Goal: Task Accomplishment & Management: Manage account settings

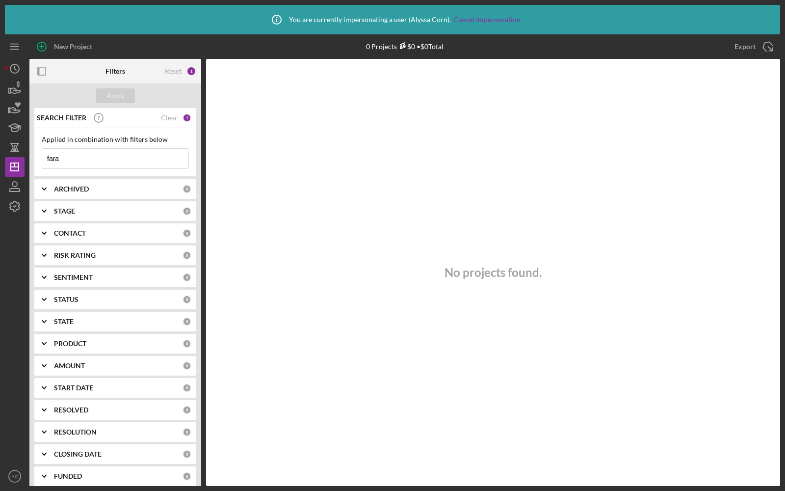
click at [67, 153] on input "fara" at bounding box center [115, 159] width 146 height 20
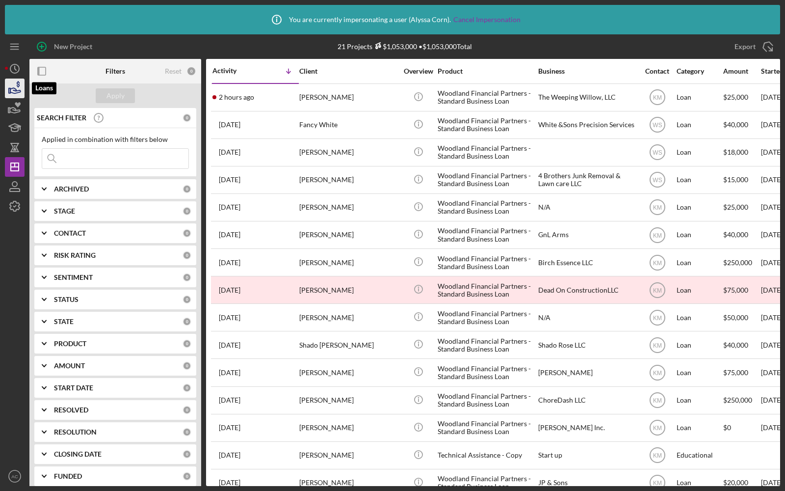
click at [14, 94] on icon "button" at bounding box center [14, 88] width 25 height 25
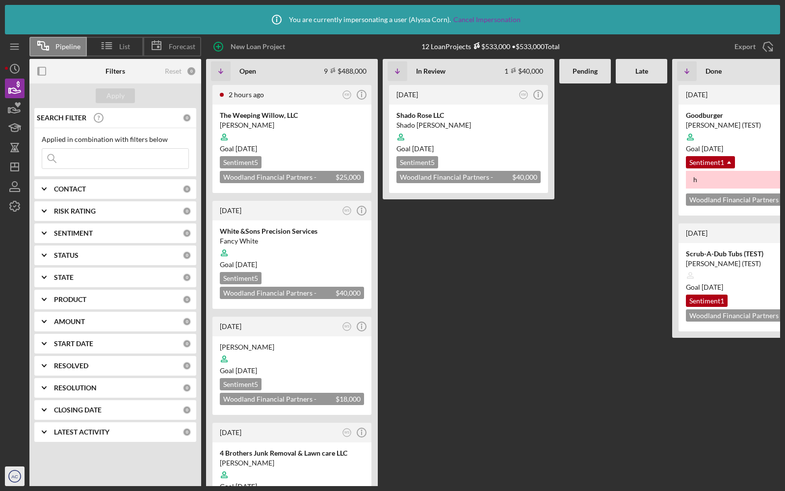
click at [12, 475] on text "AC" at bounding box center [14, 476] width 6 height 5
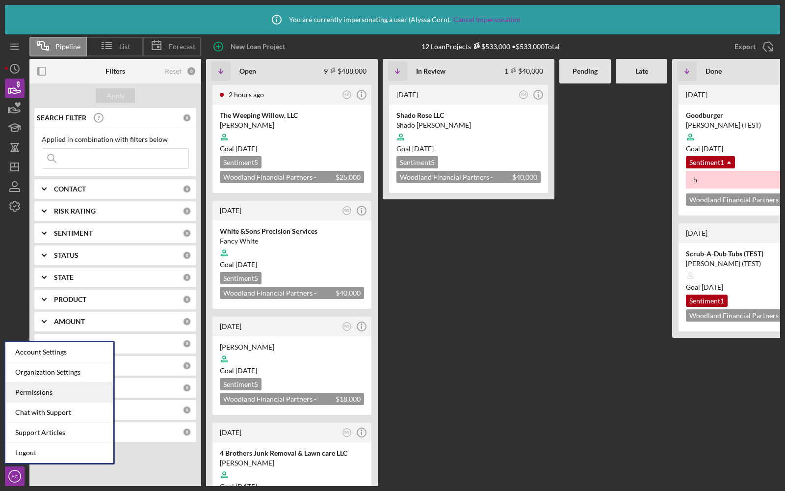
click at [26, 393] on div "Permissions" at bounding box center [59, 392] width 108 height 20
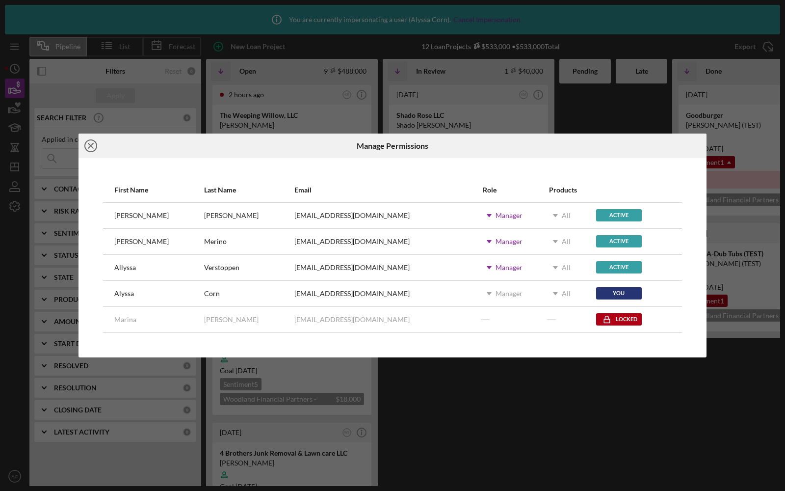
click at [90, 140] on icon "Icon/Close" at bounding box center [91, 146] width 25 height 25
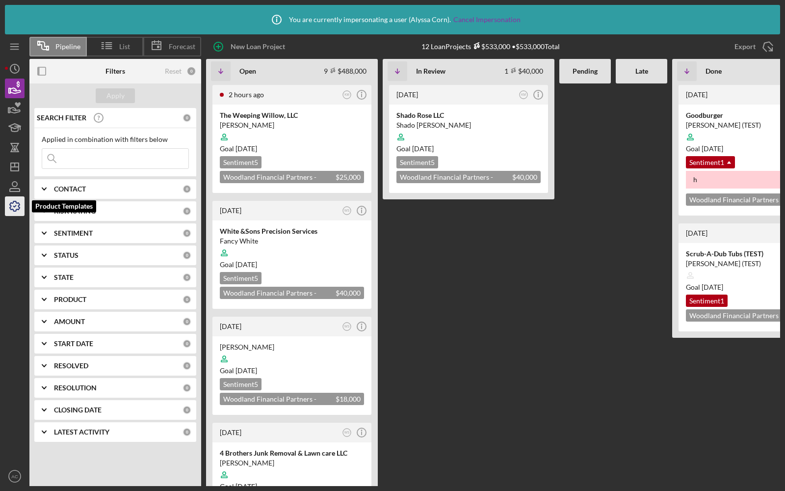
click at [10, 208] on icon "button" at bounding box center [15, 206] width 10 height 10
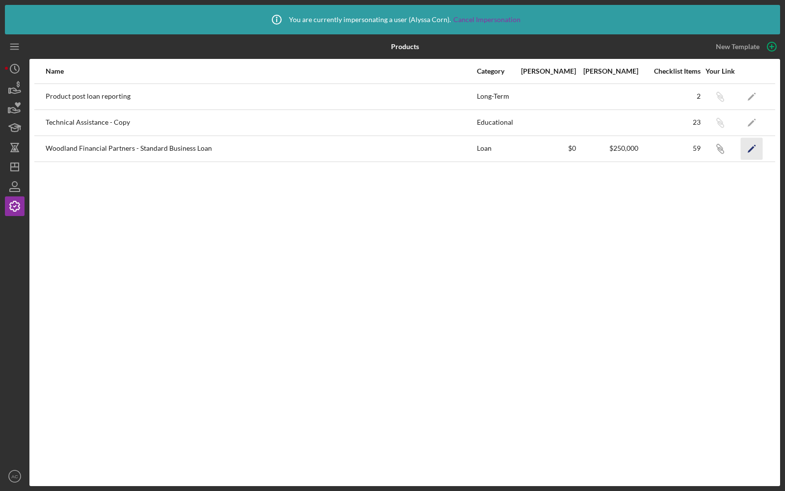
click at [751, 148] on polygon "button" at bounding box center [751, 149] width 7 height 7
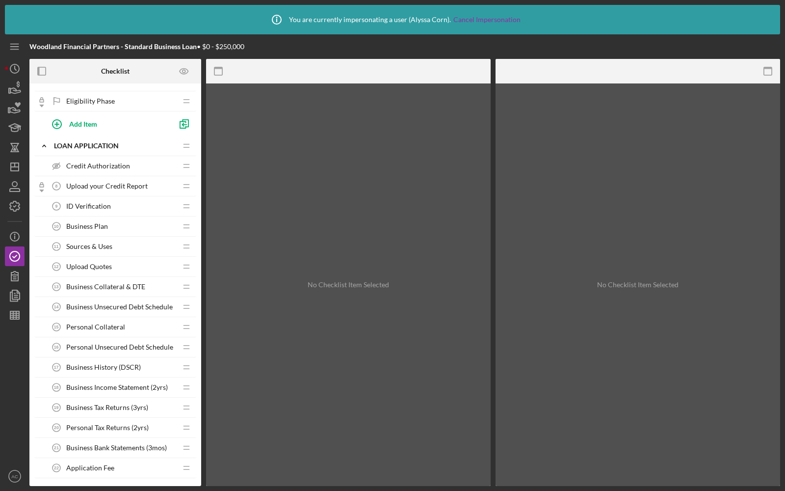
scroll to position [336, 0]
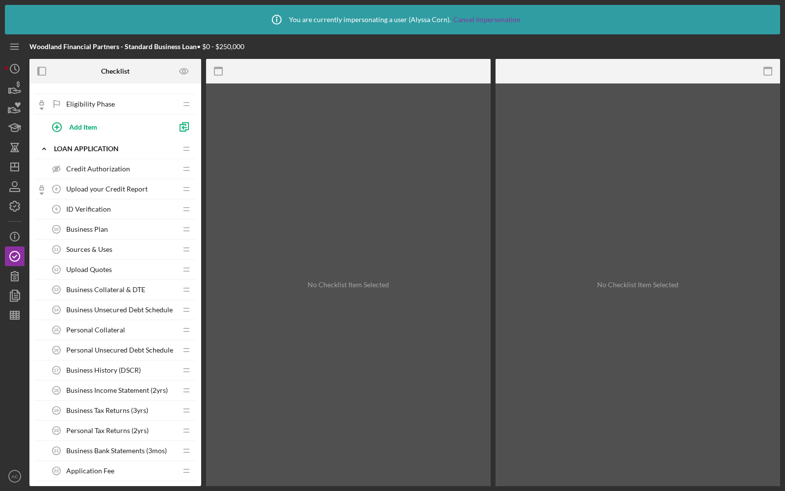
click at [87, 209] on div "ID Verification 9 ID Verification" at bounding box center [112, 209] width 130 height 20
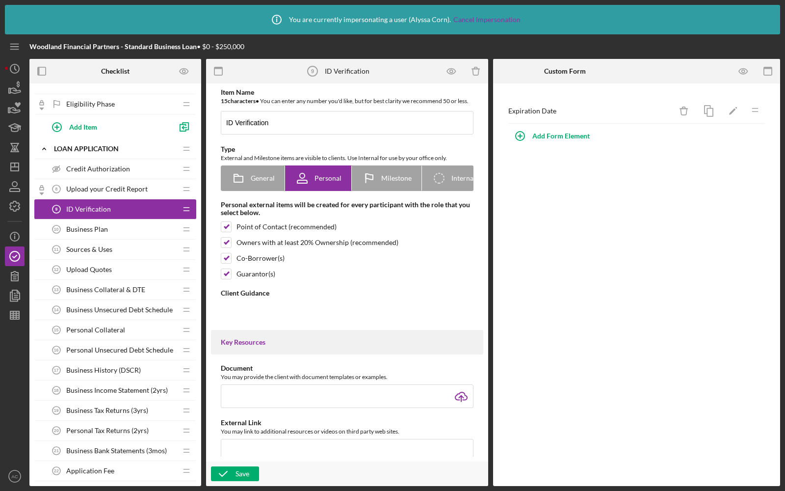
type textarea "<div>Please submit a copy of a government issued ID, for example, a driver's li…"
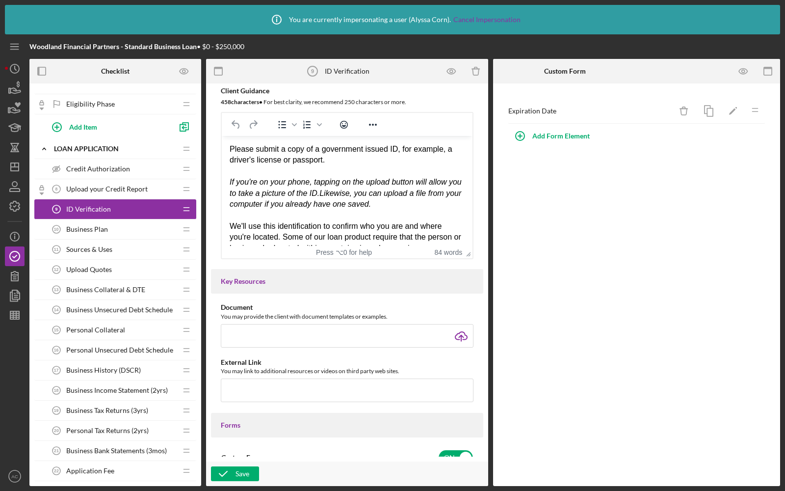
scroll to position [212, 0]
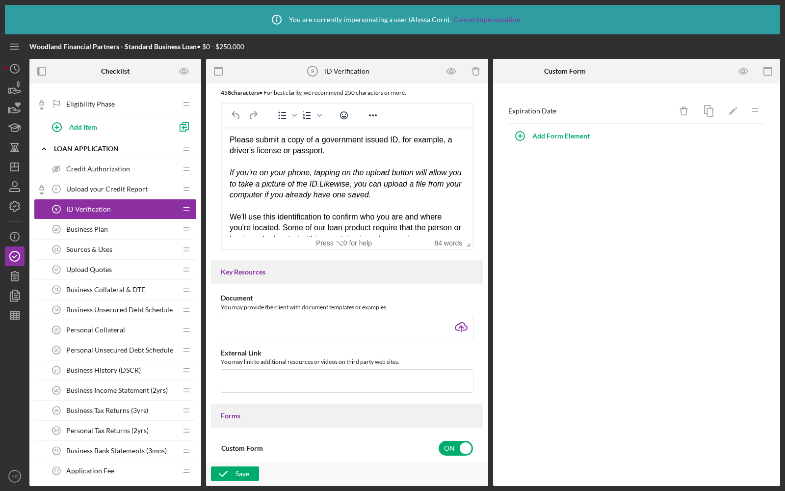
click at [104, 280] on div "Business Collateral & DTE 13 Business Collateral & DTE" at bounding box center [112, 290] width 130 height 20
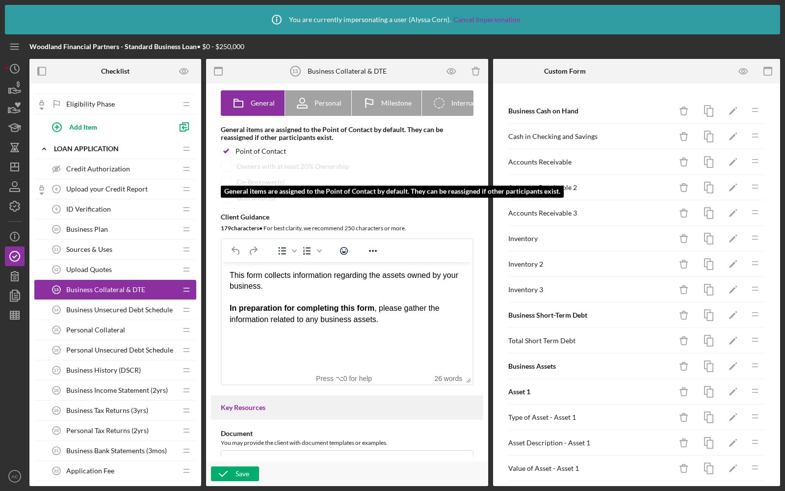
scroll to position [76, 0]
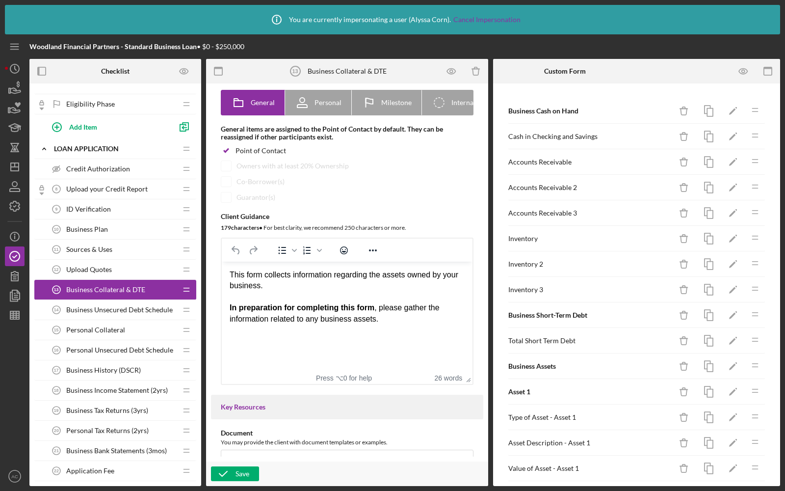
click at [105, 266] on span "Upload Quotes" at bounding box center [89, 270] width 46 height 8
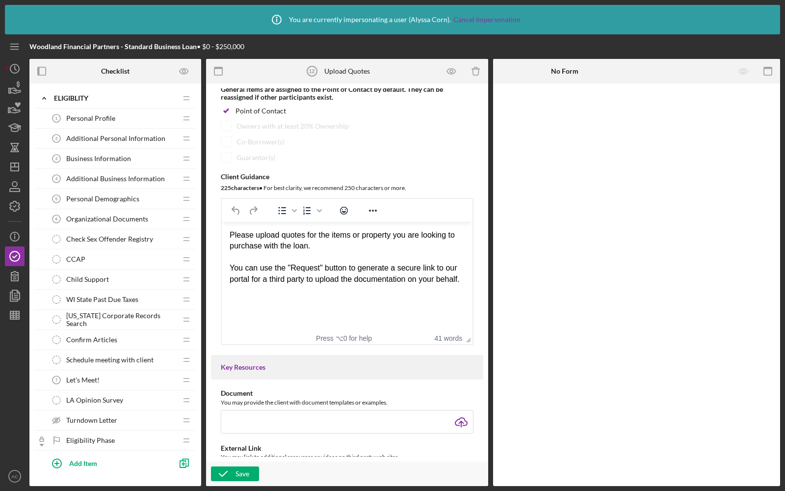
click at [84, 215] on span "Organizational Documents" at bounding box center [107, 219] width 82 height 8
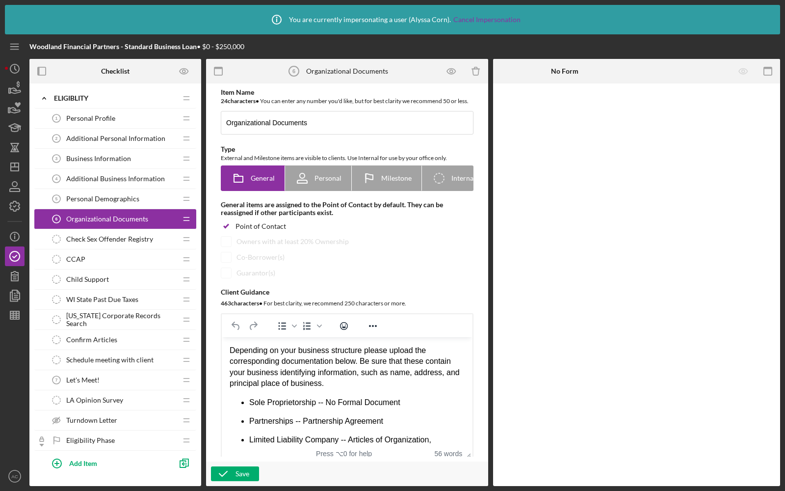
click at [126, 140] on span "Additional Personal Information" at bounding box center [115, 139] width 99 height 8
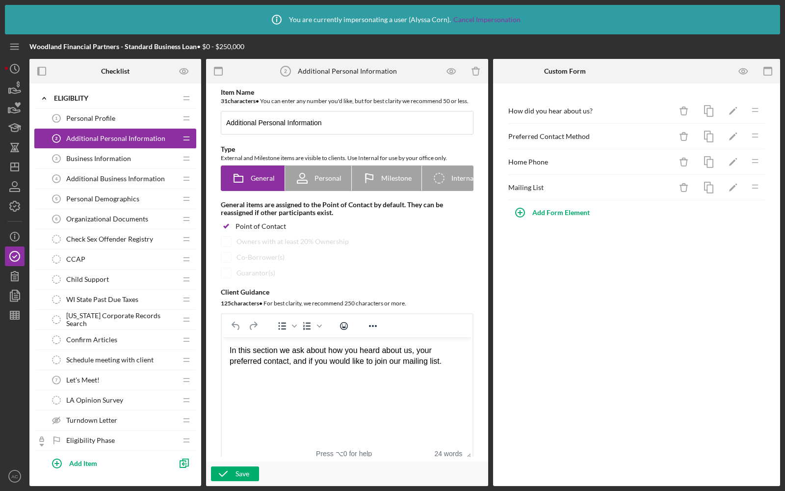
click at [117, 156] on span "Business Information" at bounding box center [98, 159] width 65 height 8
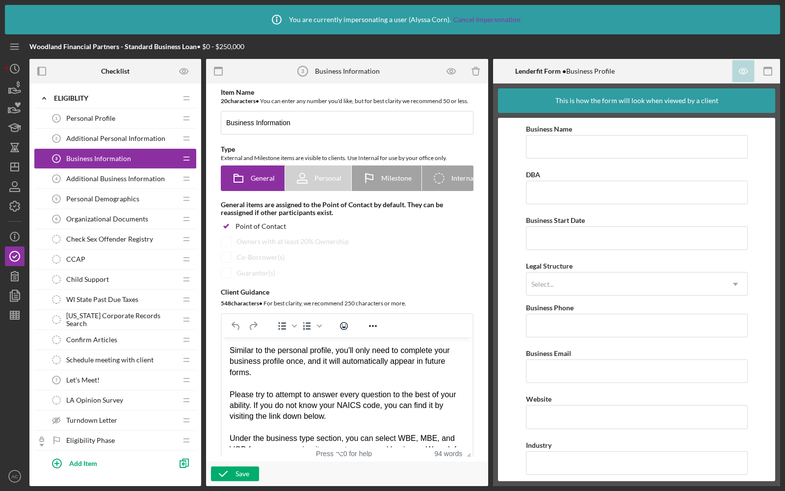
click at [117, 175] on span "Additional Business Information" at bounding box center [115, 179] width 99 height 8
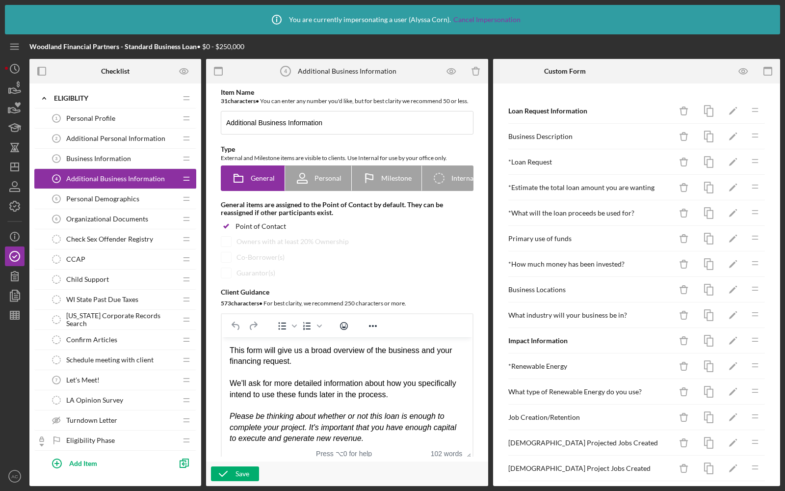
click at [123, 196] on span "Personal Demographics" at bounding box center [102, 199] width 73 height 8
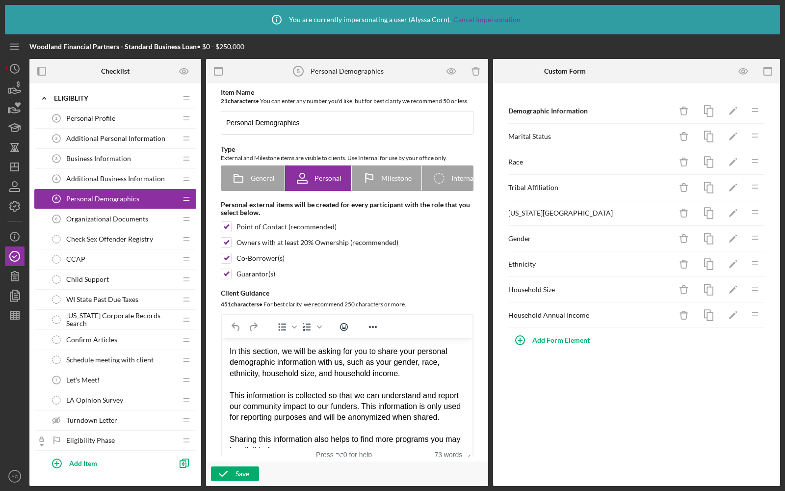
click at [128, 217] on span "Organizational Documents" at bounding box center [107, 219] width 82 height 8
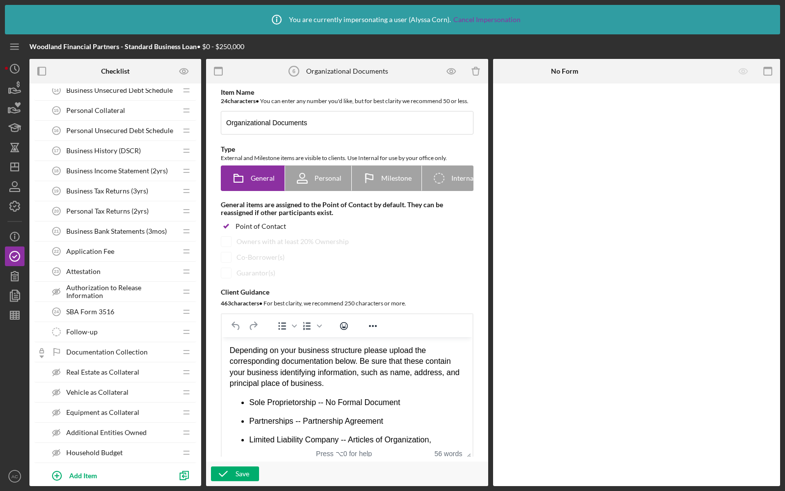
scroll to position [519, 0]
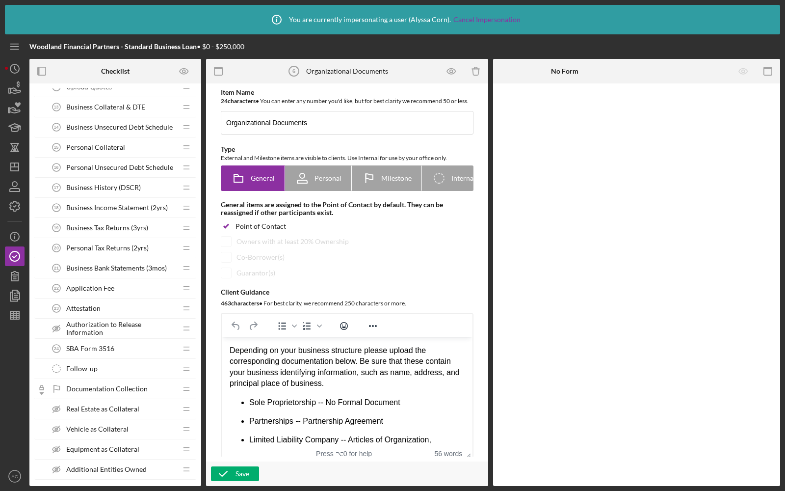
click at [87, 224] on span "Business Tax Returns (3yrs)" at bounding box center [107, 228] width 82 height 8
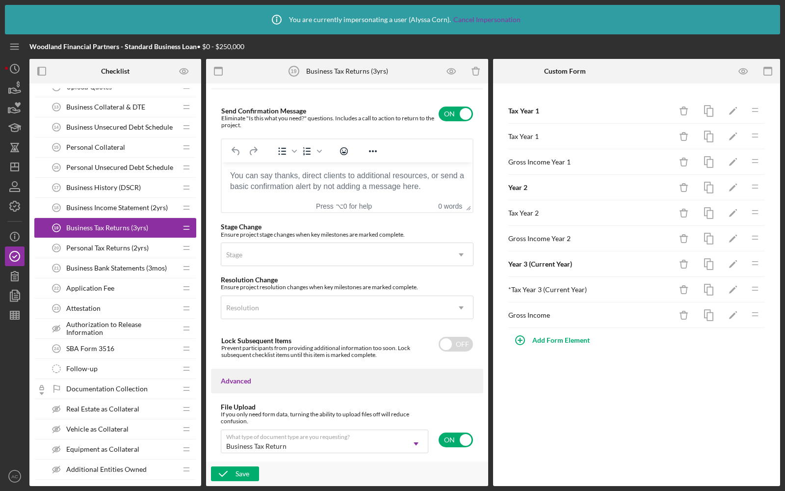
scroll to position [745, 0]
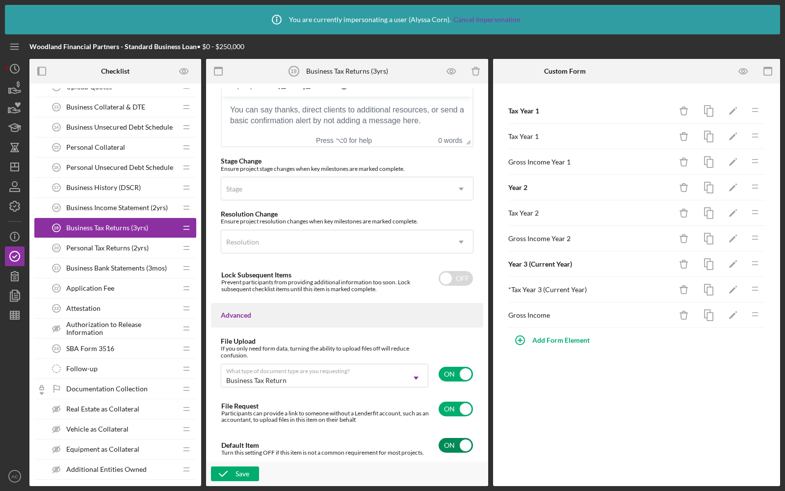
click at [442, 439] on input "checkbox" at bounding box center [456, 445] width 34 height 15
checkbox input "false"
click at [247, 471] on div "Save" at bounding box center [243, 473] width 14 height 15
click at [17, 88] on icon "button" at bounding box center [14, 88] width 25 height 25
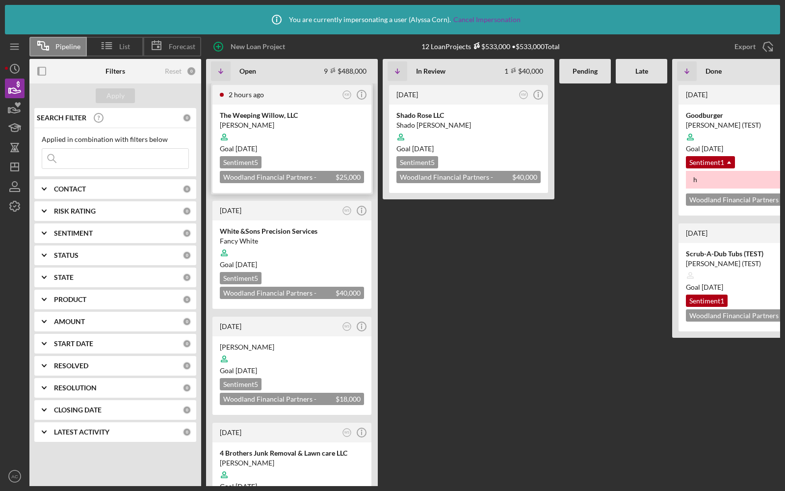
click at [306, 136] on div at bounding box center [292, 137] width 144 height 19
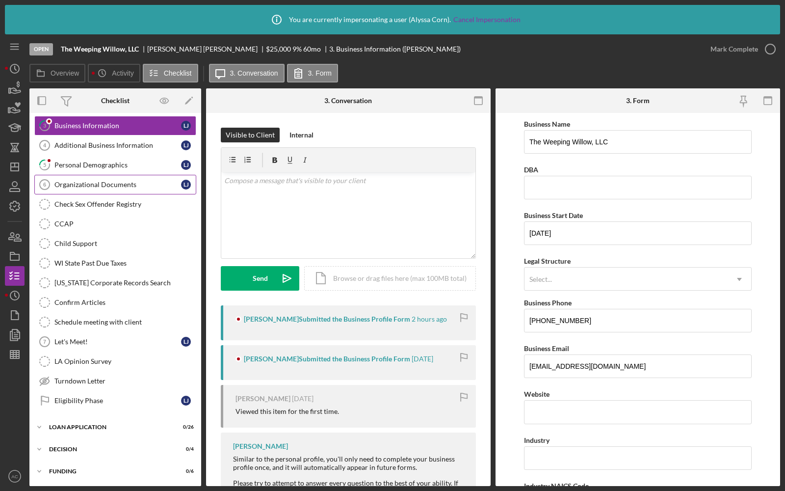
scroll to position [76, 0]
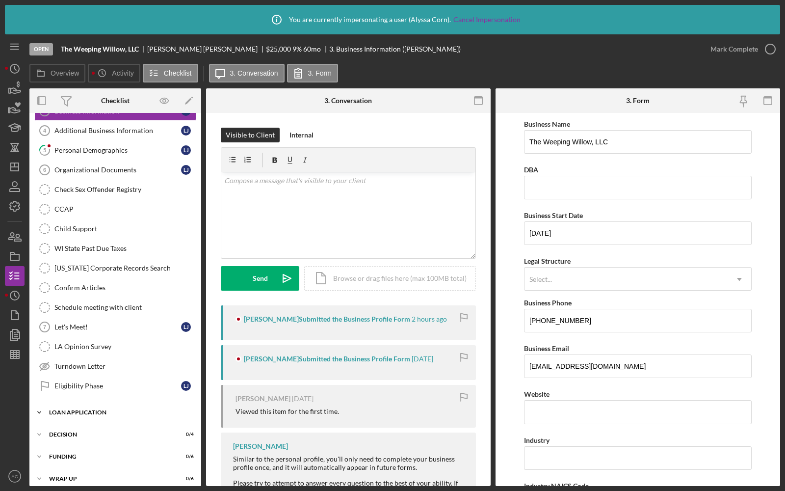
click at [65, 409] on div "Loan Application" at bounding box center [119, 412] width 140 height 6
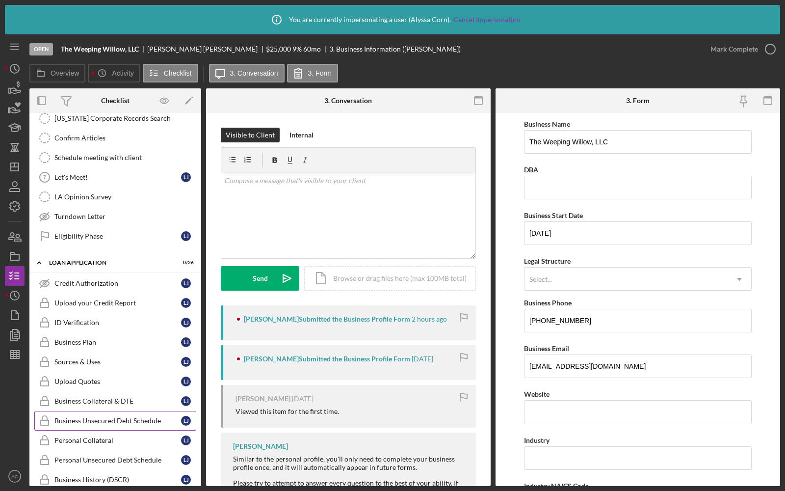
scroll to position [215, 0]
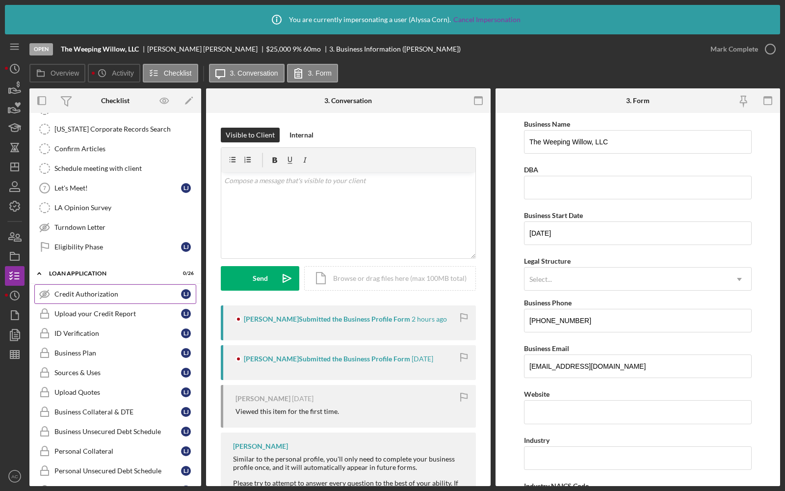
click at [56, 290] on div "Credit Authorization" at bounding box center [117, 294] width 127 height 8
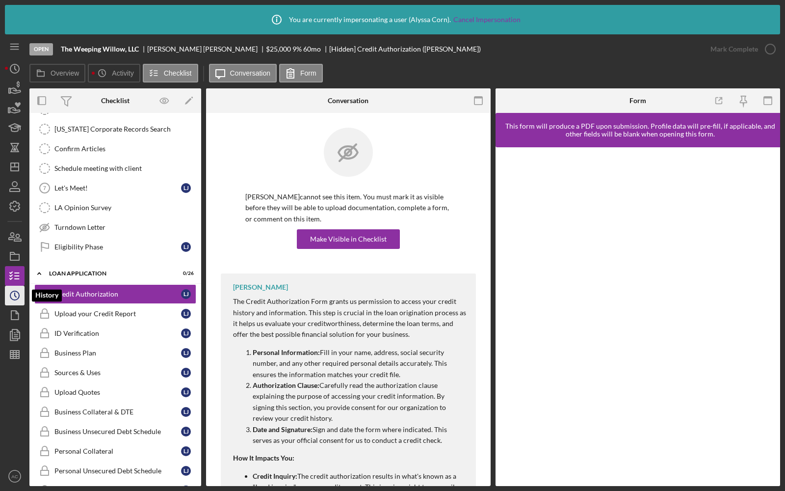
click at [16, 297] on polyline "button" at bounding box center [15, 295] width 1 height 4
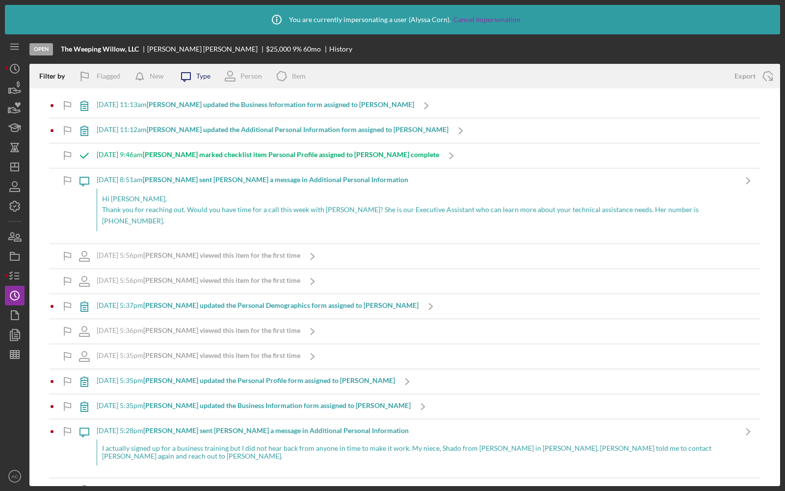
click at [182, 76] on icon at bounding box center [186, 77] width 9 height 9
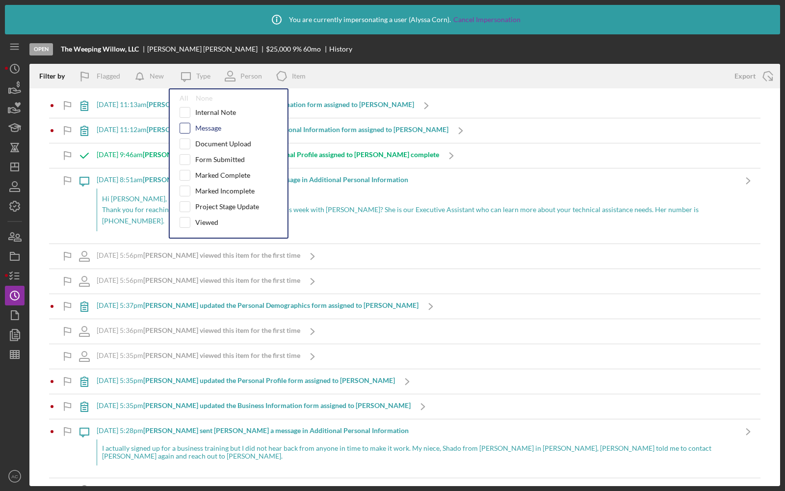
click at [185, 123] on input "checkbox" at bounding box center [185, 128] width 10 height 10
checkbox input "true"
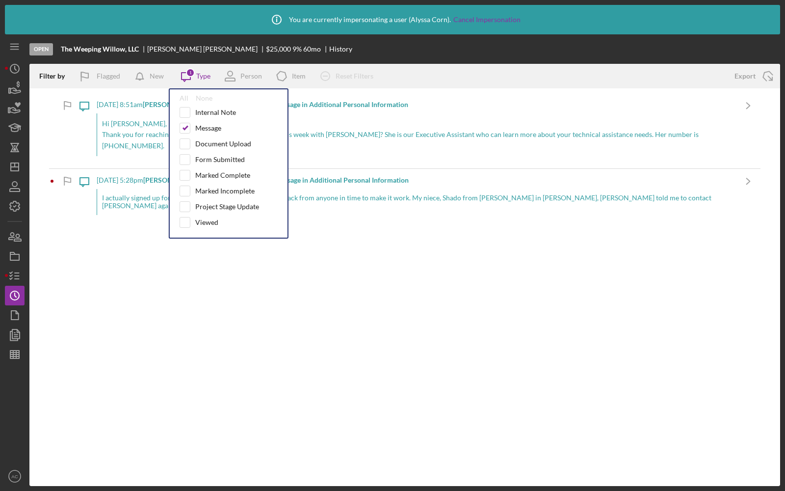
click at [413, 70] on div "Filter by Flagged New Icon/Message 1 Type All None Internal Note Message Docume…" at bounding box center [377, 76] width 696 height 25
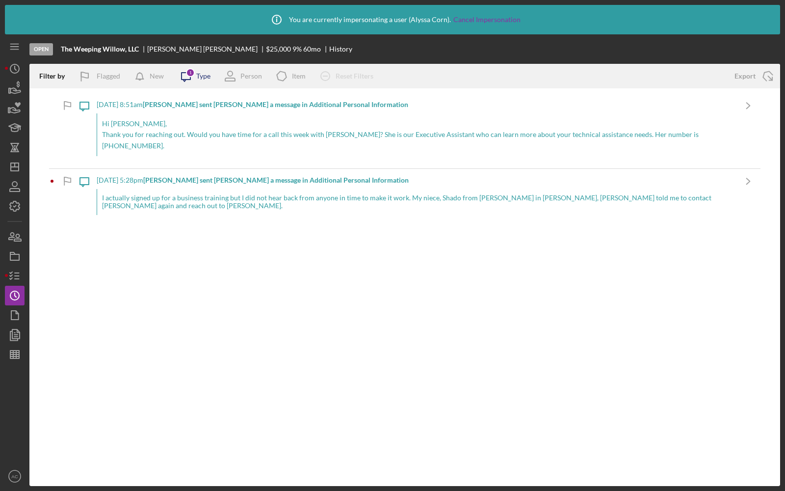
click at [189, 78] on icon "Icon/Message" at bounding box center [186, 76] width 25 height 25
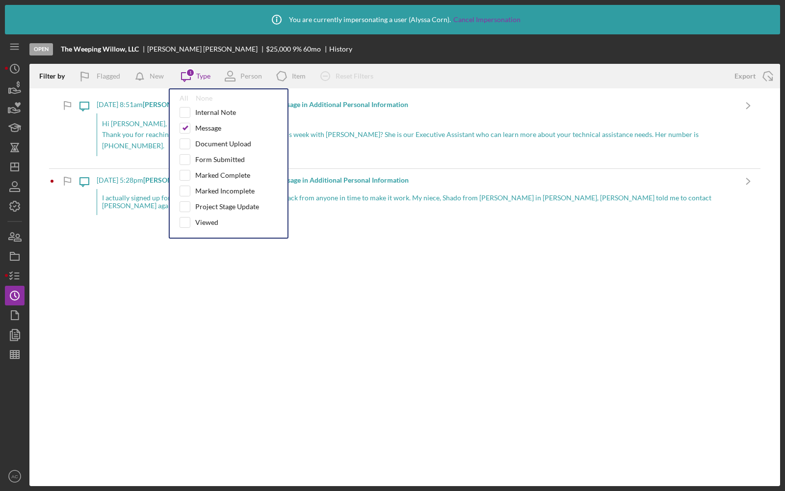
click at [426, 68] on div "Filter by Flagged New Icon/Message 1 Type All None Internal Note Message Docume…" at bounding box center [377, 76] width 696 height 25
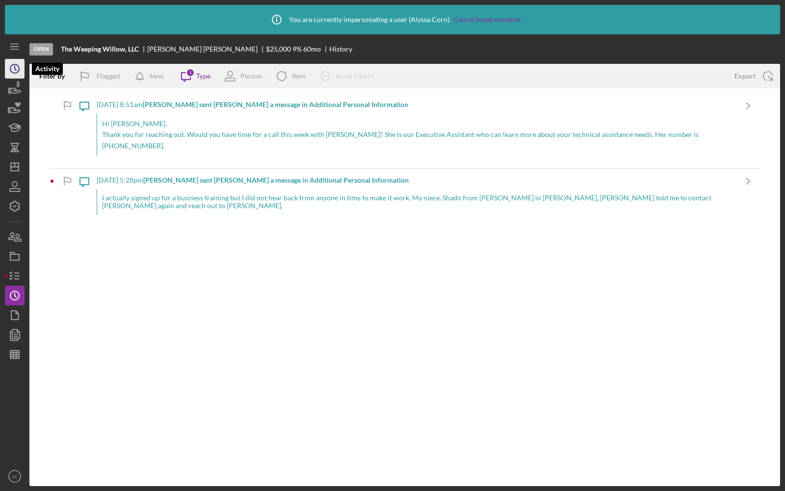
click at [11, 69] on icon "Icon/History" at bounding box center [14, 68] width 25 height 25
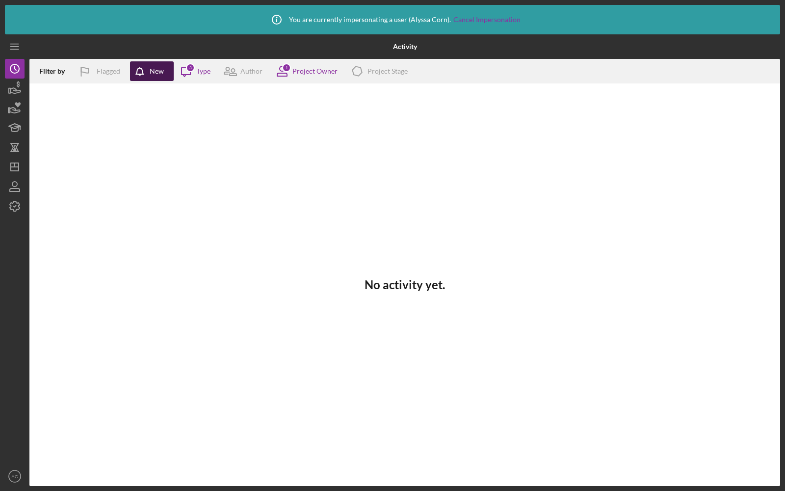
click at [166, 70] on button "New" at bounding box center [152, 71] width 44 height 20
click at [187, 71] on icon "Icon/Message" at bounding box center [186, 71] width 25 height 25
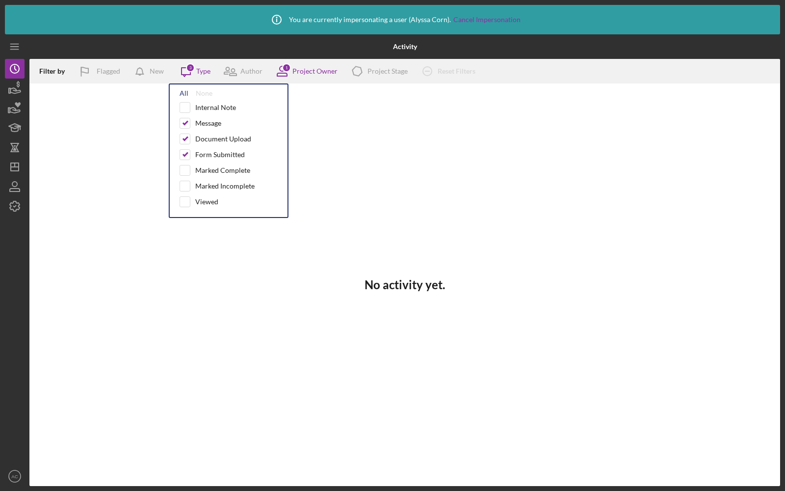
click at [181, 94] on div "All" at bounding box center [184, 93] width 9 height 8
checkbox input "true"
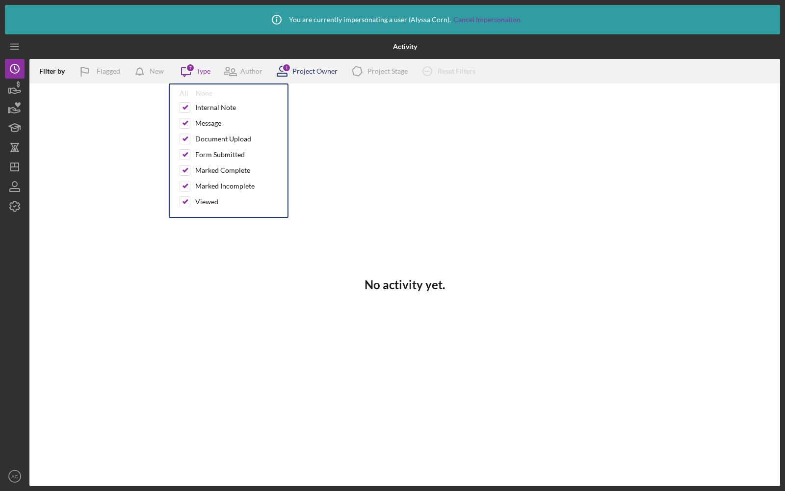
click at [292, 71] on icon at bounding box center [282, 71] width 25 height 25
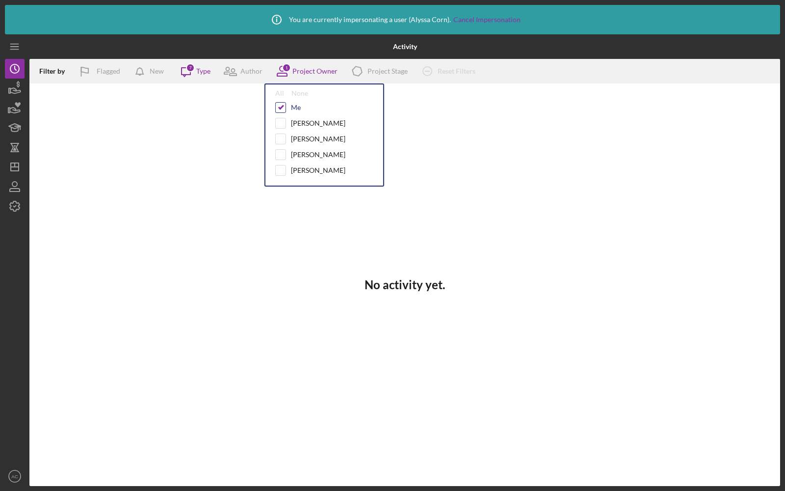
click at [280, 105] on input "checkbox" at bounding box center [281, 108] width 10 height 10
checkbox input "false"
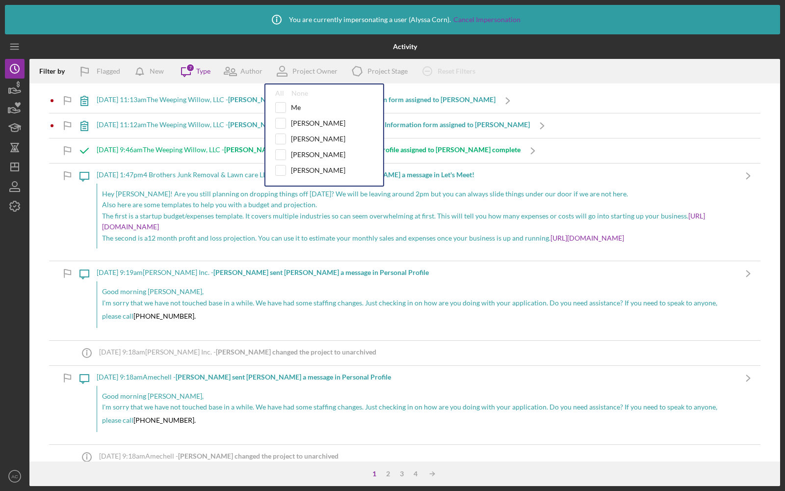
click at [541, 64] on div "Filter by Flagged New Icon/Message 7 Type Author Project Owner All None Me [PER…" at bounding box center [404, 71] width 751 height 25
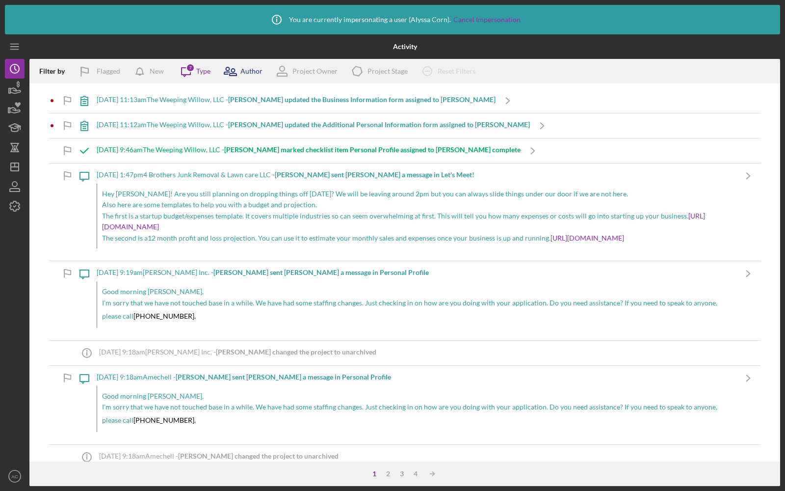
click at [231, 70] on icon at bounding box center [233, 72] width 7 height 7
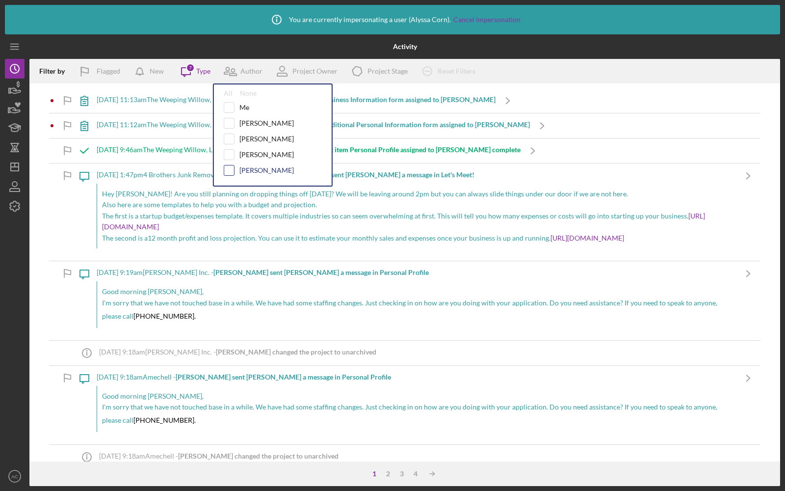
click at [230, 166] on input "checkbox" at bounding box center [229, 170] width 10 height 10
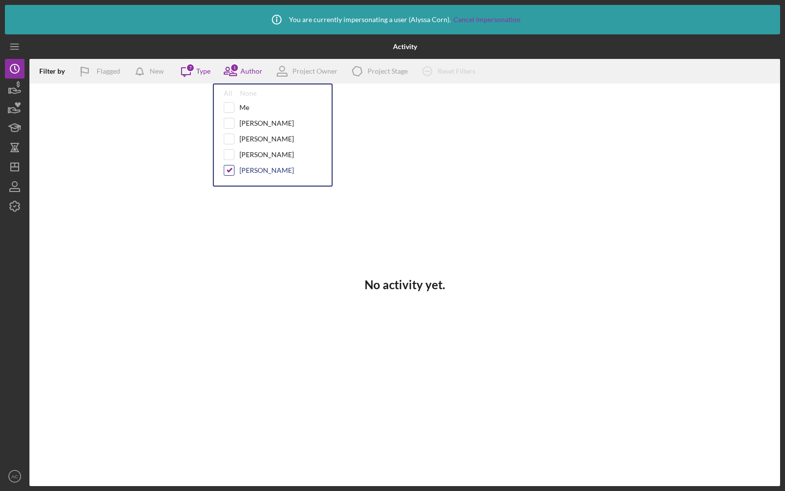
click at [229, 169] on input "checkbox" at bounding box center [229, 170] width 10 height 10
checkbox input "false"
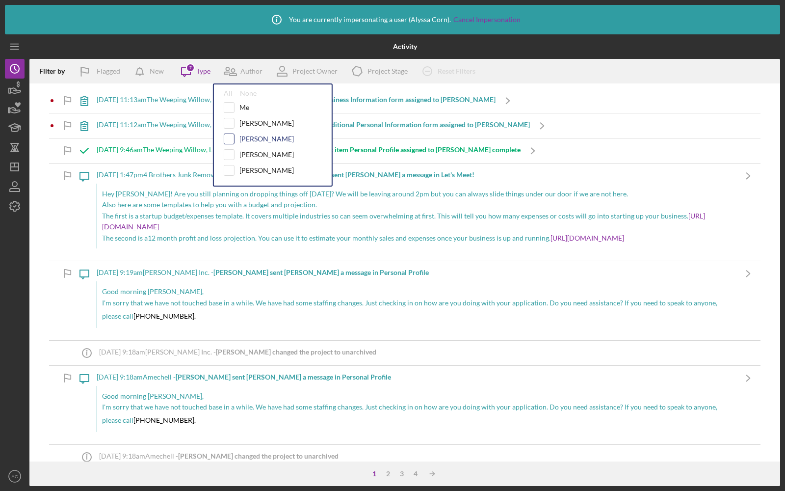
click at [229, 137] on input "checkbox" at bounding box center [229, 139] width 10 height 10
checkbox input "true"
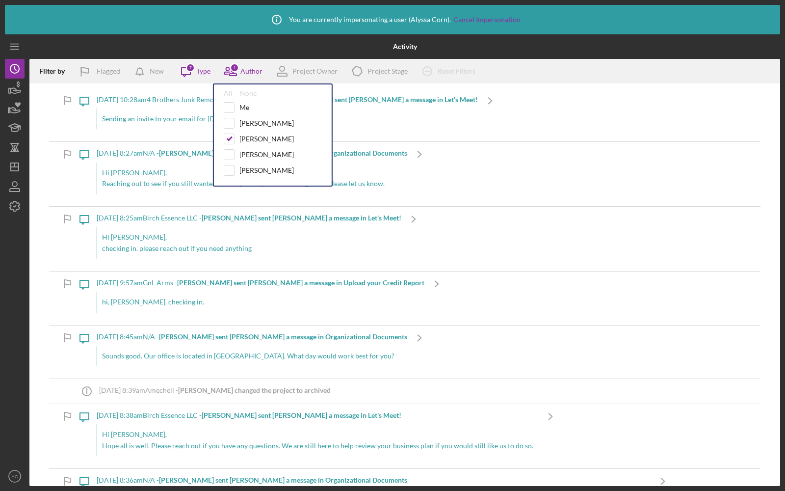
click at [556, 61] on div "Filter by Flagged New Icon/Message 7 Type 1 Author All None Me [PERSON_NAME] [P…" at bounding box center [404, 71] width 751 height 25
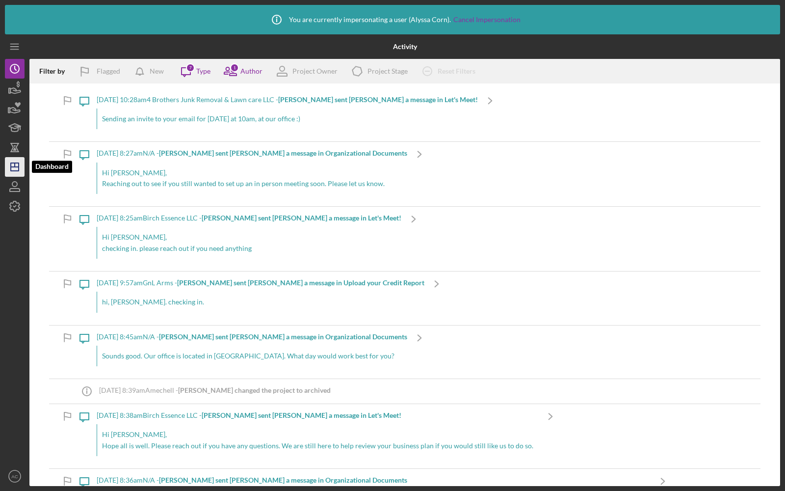
click at [16, 172] on icon "Icon/Dashboard" at bounding box center [14, 167] width 25 height 25
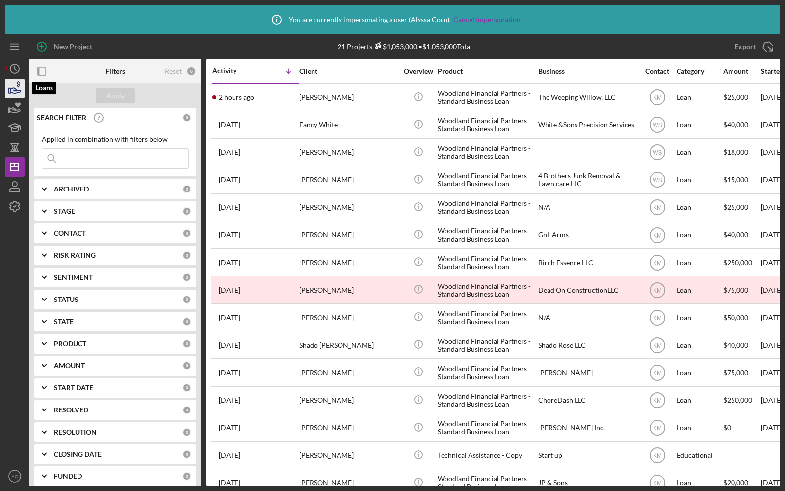
click at [14, 93] on icon "button" at bounding box center [15, 90] width 10 height 5
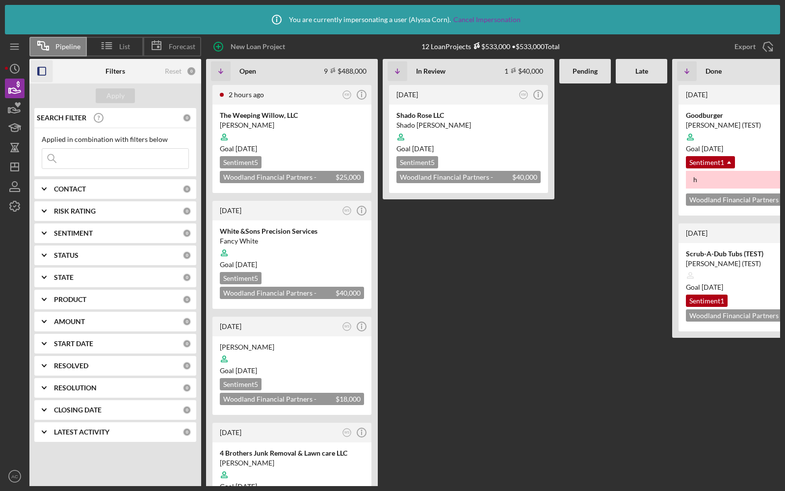
click at [39, 72] on rect "button" at bounding box center [39, 71] width 2 height 8
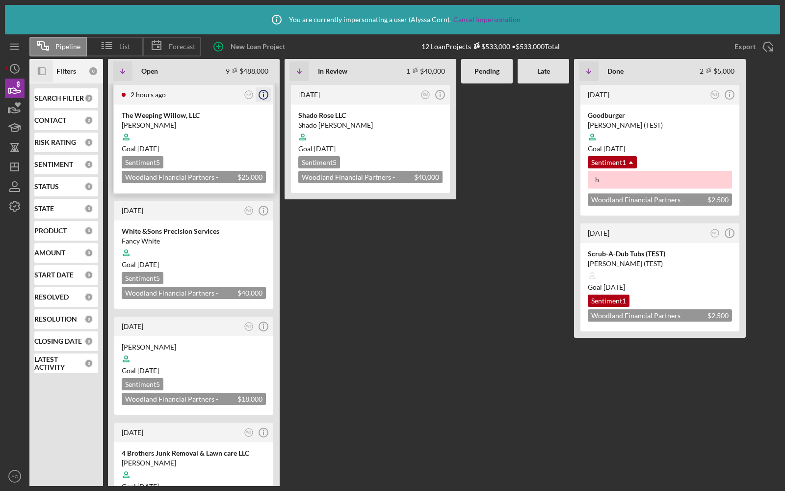
click at [263, 92] on icon "Icon/Info" at bounding box center [263, 94] width 25 height 25
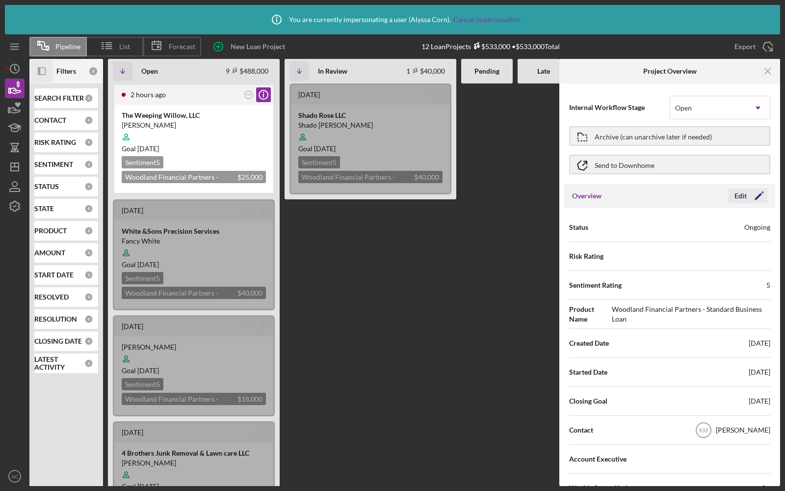
click at [755, 198] on polygon "button" at bounding box center [758, 196] width 7 height 7
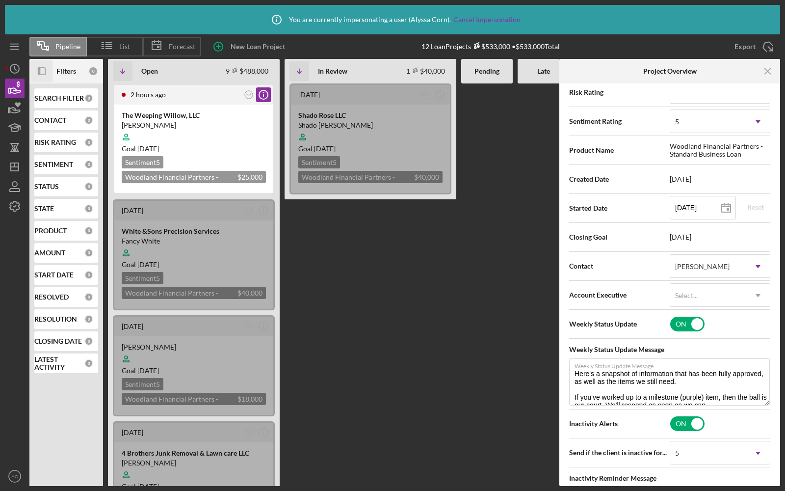
scroll to position [58, 0]
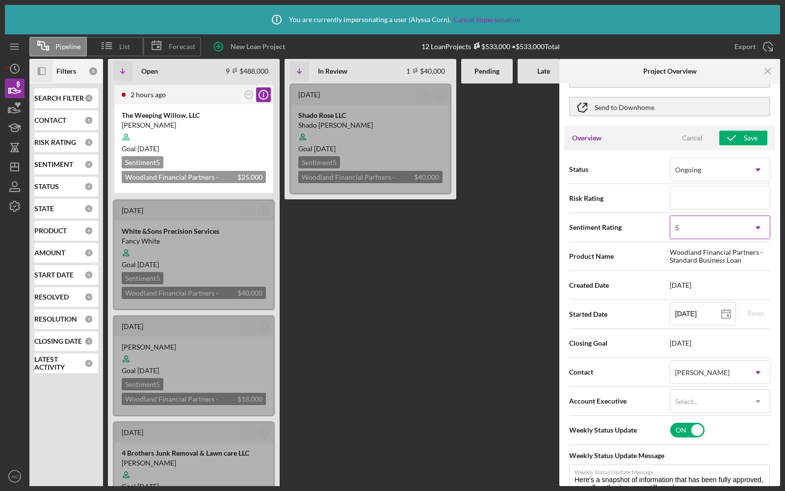
click at [719, 224] on div "5" at bounding box center [709, 227] width 76 height 23
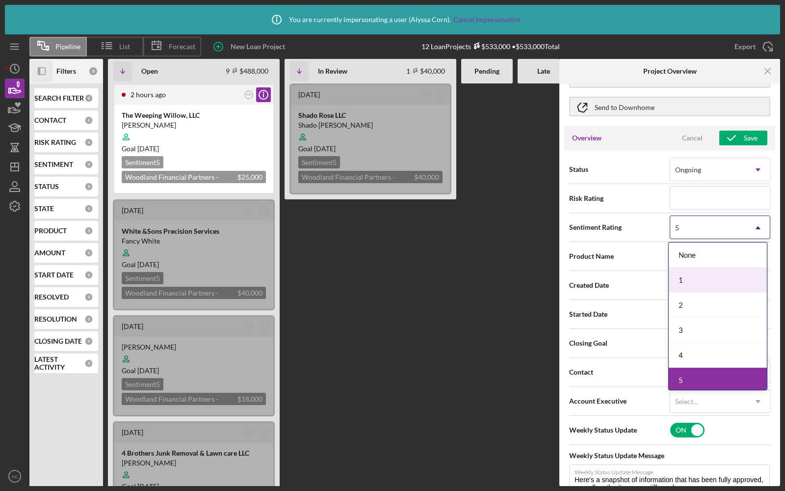
click at [704, 279] on div "1" at bounding box center [718, 280] width 98 height 25
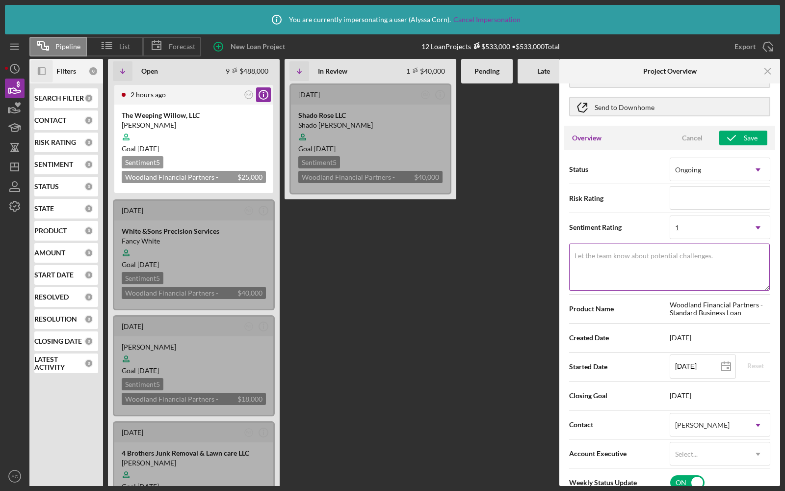
click at [638, 262] on textarea "Let the team know about potential challenges." at bounding box center [669, 266] width 201 height 47
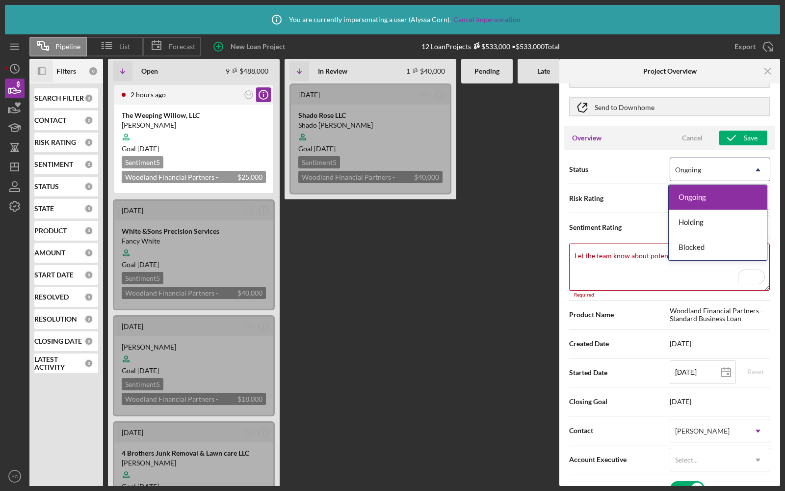
click at [688, 167] on div "Ongoing" at bounding box center [688, 170] width 26 height 8
click at [707, 227] on div "Holding" at bounding box center [718, 222] width 98 height 25
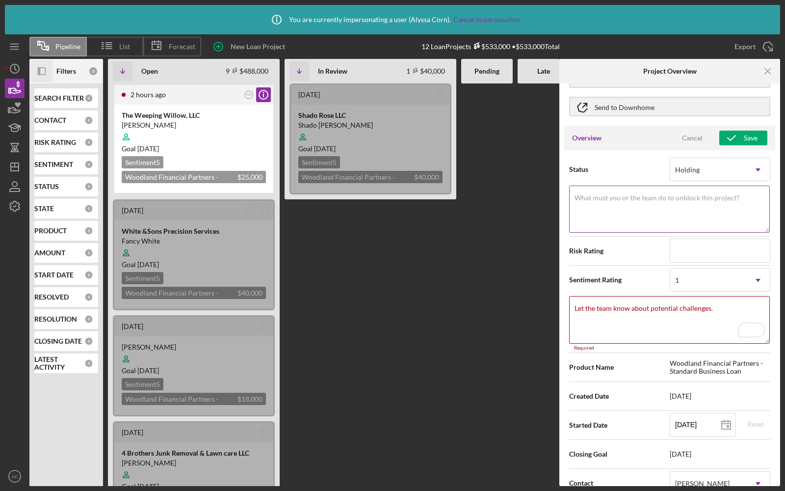
type textarea "Here's a snapshot of information that has been fully approved, as well as the i…"
click at [656, 209] on textarea "What must you or the team do to unblock this project?" at bounding box center [669, 209] width 201 height 47
click at [682, 141] on div "Cancel" at bounding box center [692, 138] width 21 height 15
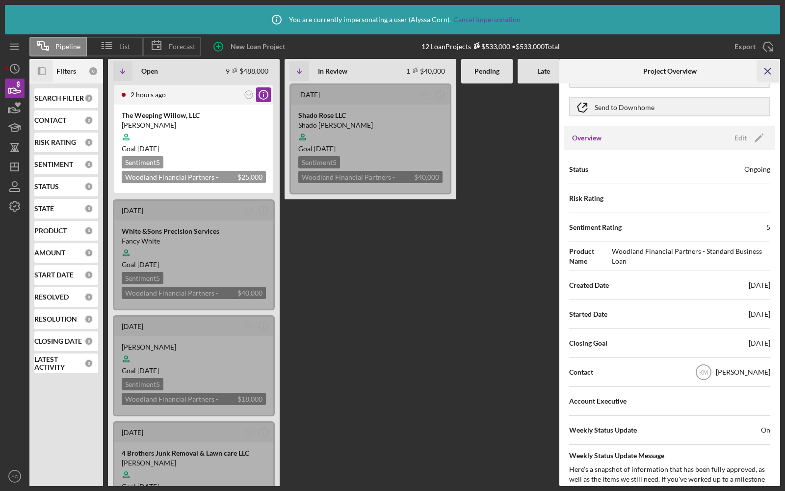
click at [766, 63] on icon "Icon/Menu Close" at bounding box center [768, 71] width 22 height 22
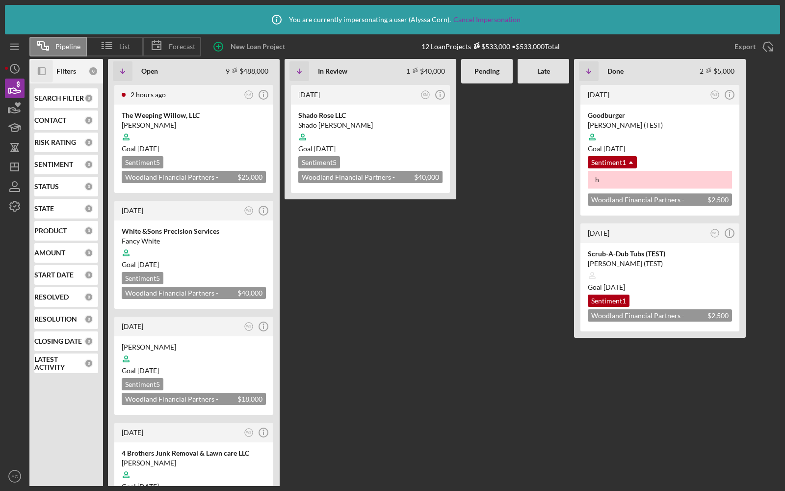
scroll to position [0, 0]
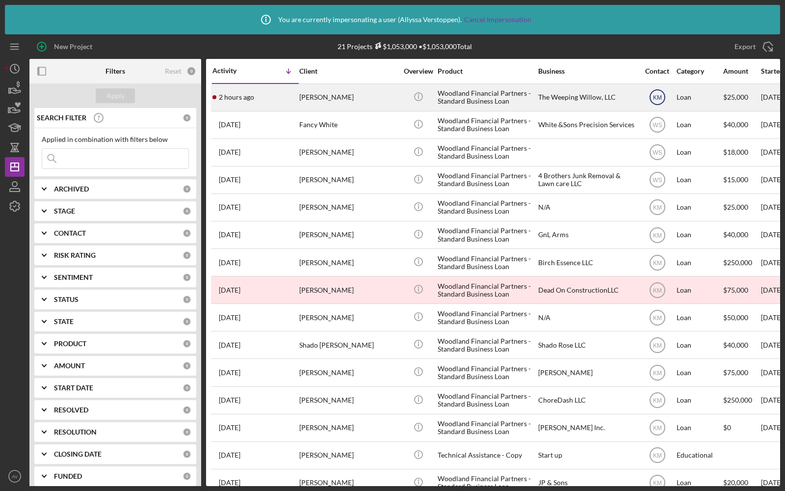
click at [659, 96] on text "KM" at bounding box center [657, 97] width 9 height 7
click at [415, 97] on icon "Icon/Info" at bounding box center [418, 96] width 22 height 22
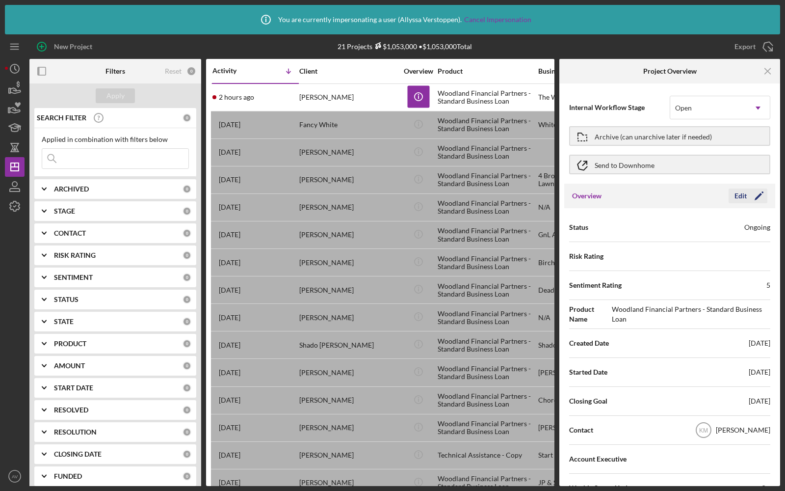
click at [742, 201] on div "Edit" at bounding box center [741, 196] width 12 height 15
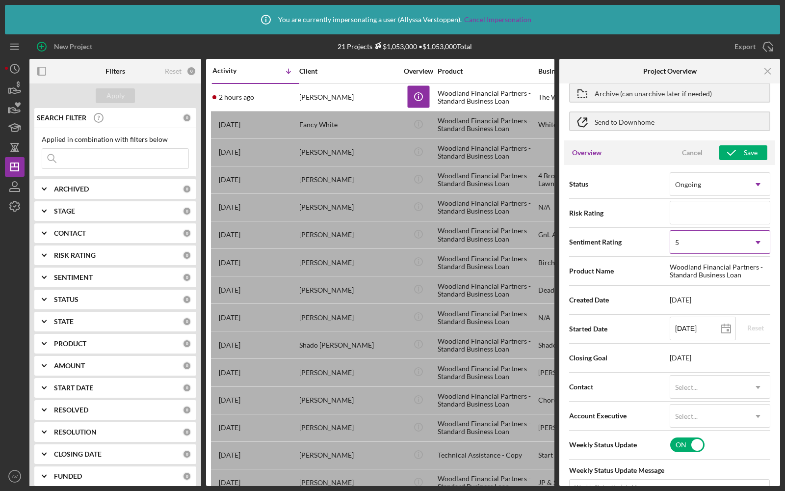
scroll to position [93, 0]
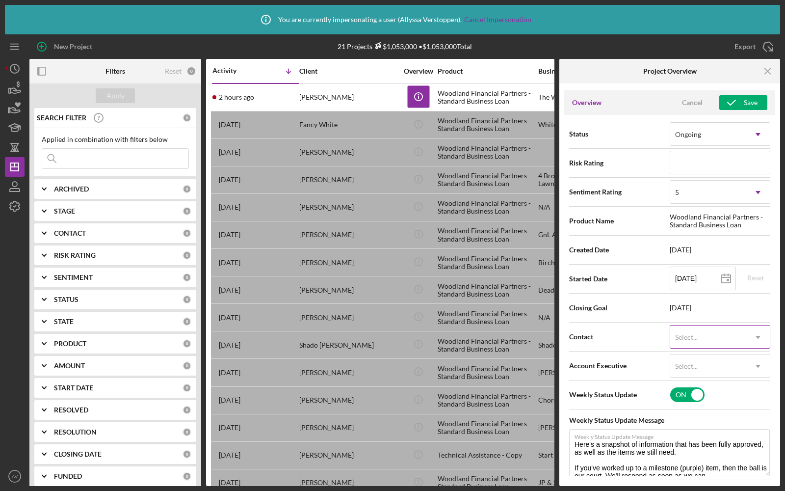
click at [691, 331] on div "Select..." at bounding box center [709, 337] width 76 height 23
click at [692, 101] on div "Cancel" at bounding box center [692, 102] width 21 height 15
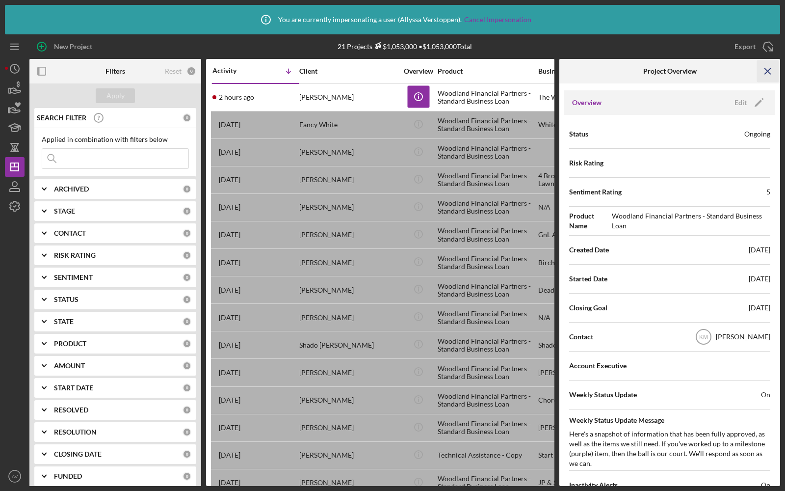
click at [771, 70] on icon "Icon/Menu Close" at bounding box center [768, 71] width 22 height 22
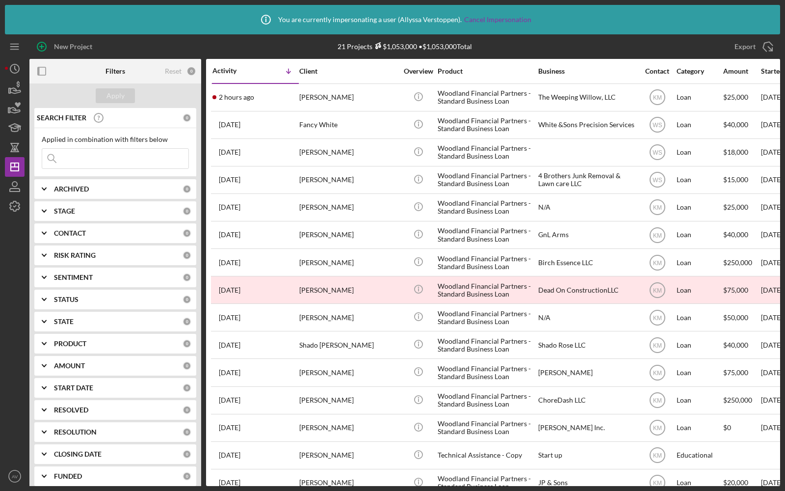
scroll to position [0, 0]
click at [14, 92] on icon "button" at bounding box center [14, 88] width 25 height 25
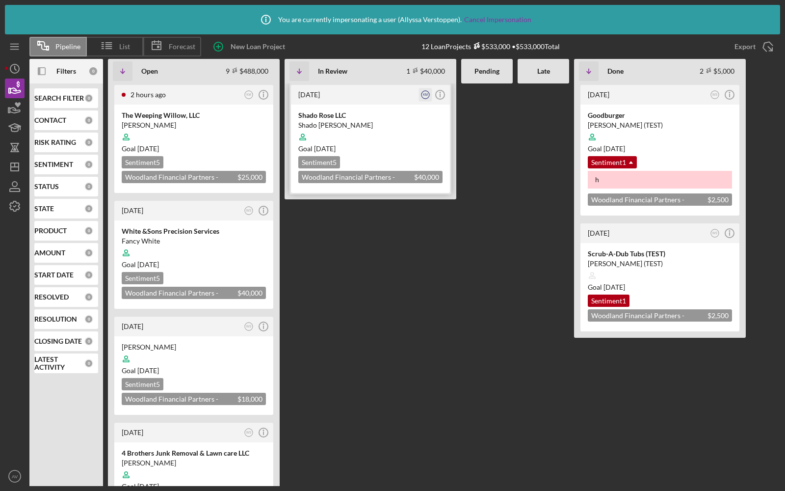
click at [425, 94] on text "KM" at bounding box center [425, 94] width 5 height 3
click at [536, 94] on div at bounding box center [544, 284] width 52 height 403
click at [16, 208] on icon "button" at bounding box center [14, 206] width 25 height 25
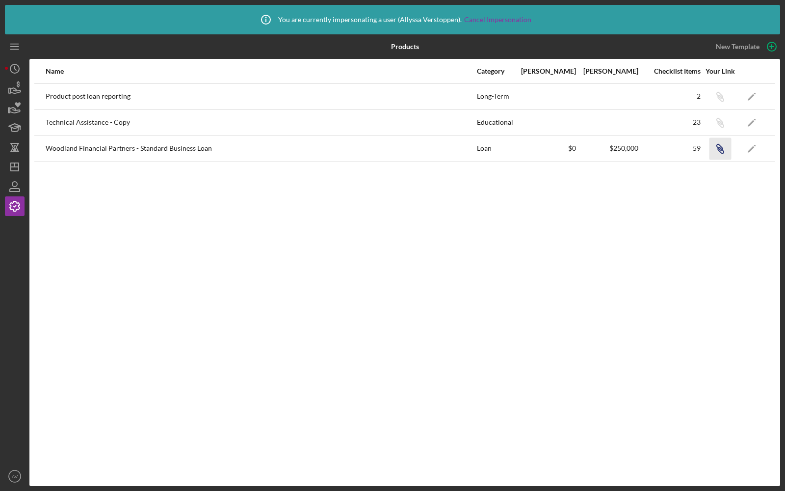
click at [718, 149] on icon "button" at bounding box center [721, 150] width 6 height 6
click at [13, 166] on icon "Icon/Dashboard" at bounding box center [14, 167] width 25 height 25
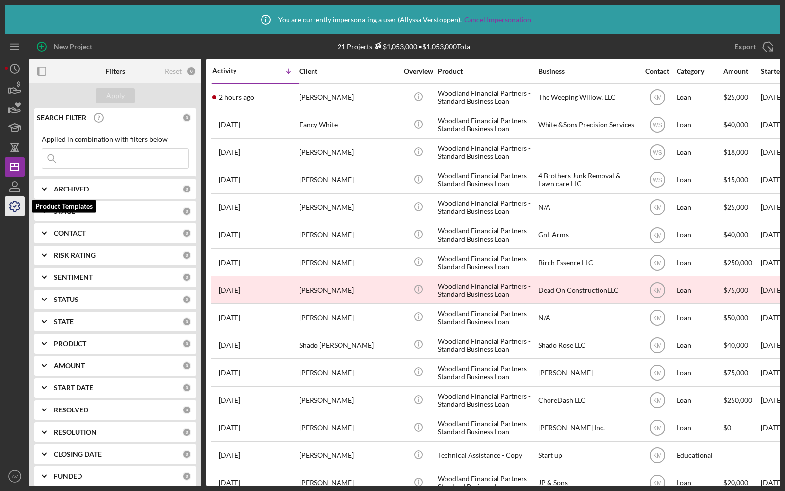
click at [9, 209] on icon "button" at bounding box center [14, 206] width 25 height 25
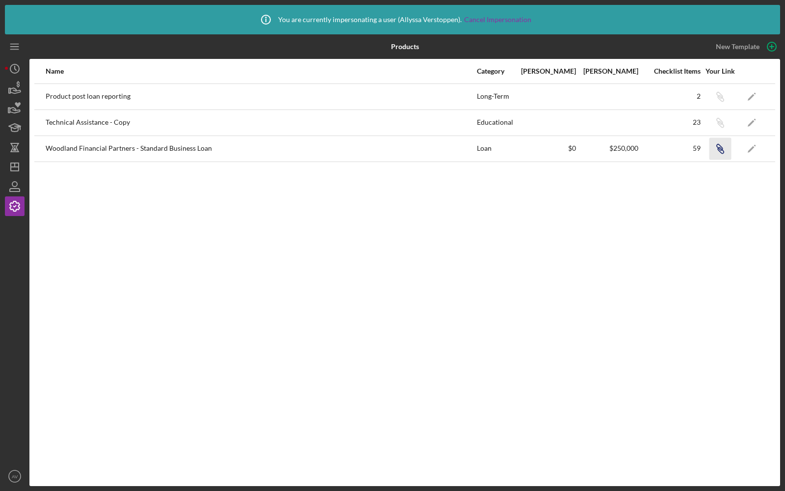
click at [723, 147] on icon "Icon/Link" at bounding box center [720, 148] width 22 height 22
